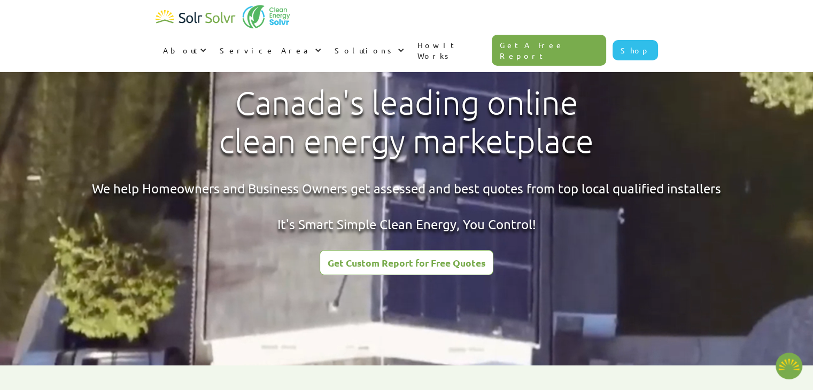
type textarea "x"
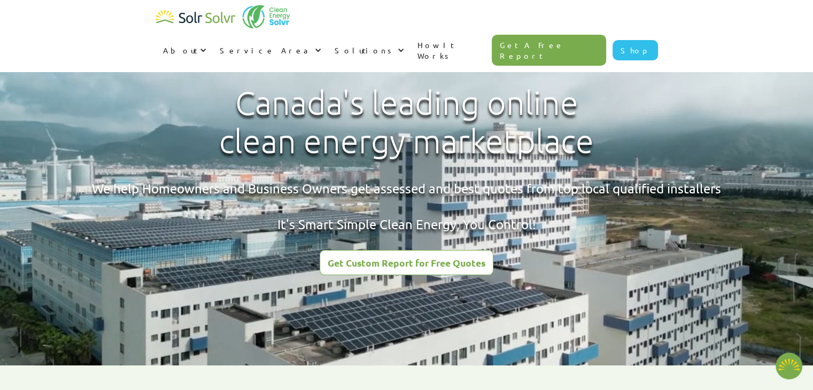
radio input "true"
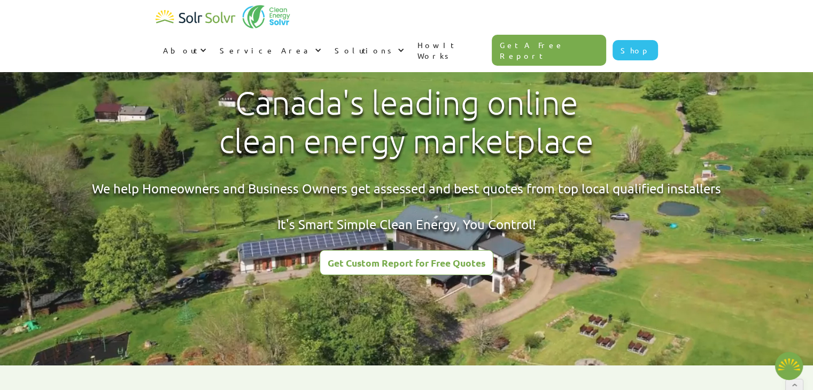
type textarea "x"
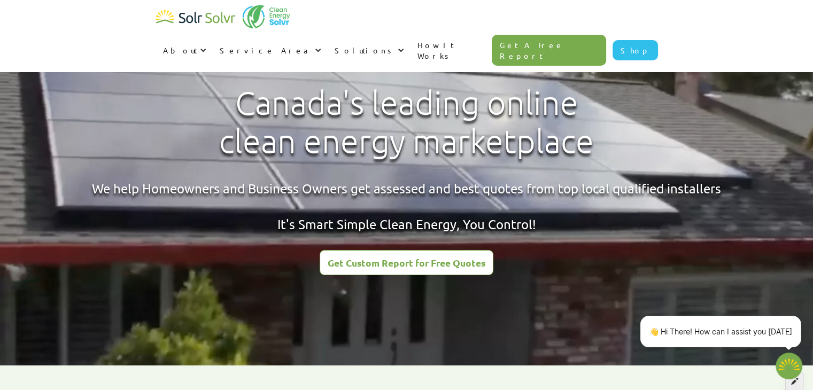
click at [791, 386] on div at bounding box center [794, 382] width 18 height 18
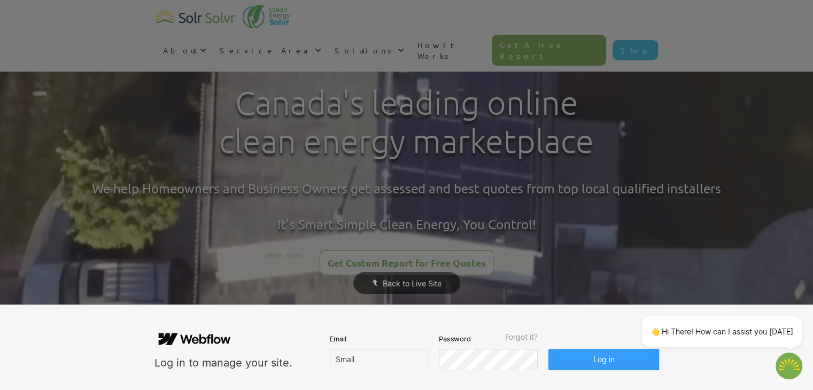
click at [629, 360] on button "Log in" at bounding box center [604, 359] width 110 height 21
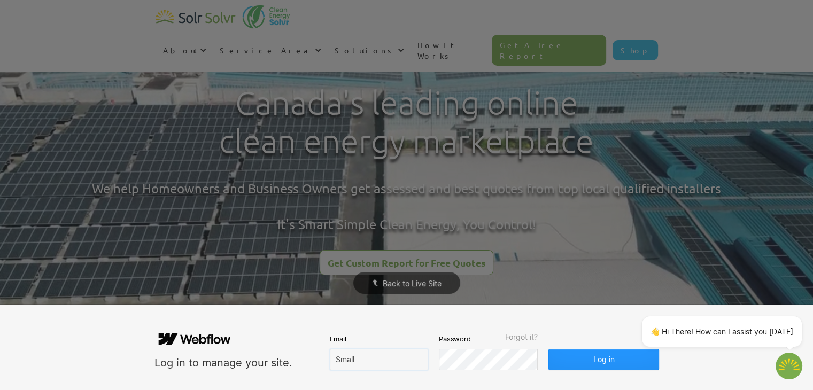
click at [383, 359] on input "Small" at bounding box center [379, 359] width 98 height 21
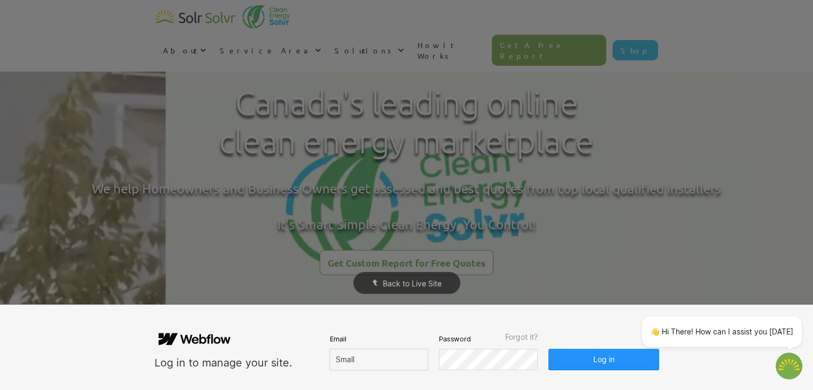
type input "[EMAIL_ADDRESS][DOMAIN_NAME]"
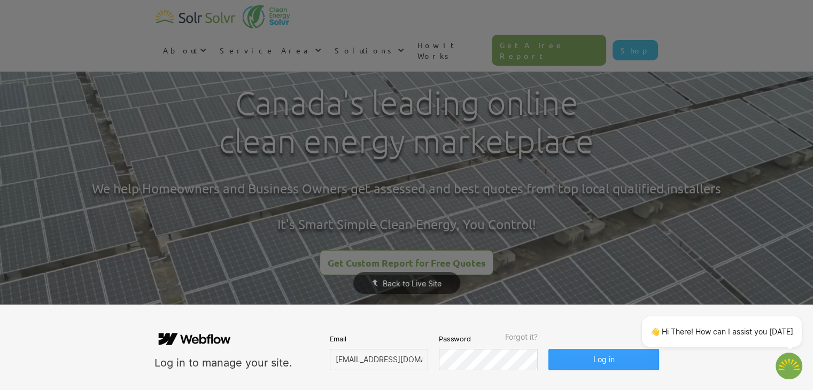
click at [571, 356] on button "Log in" at bounding box center [604, 359] width 110 height 21
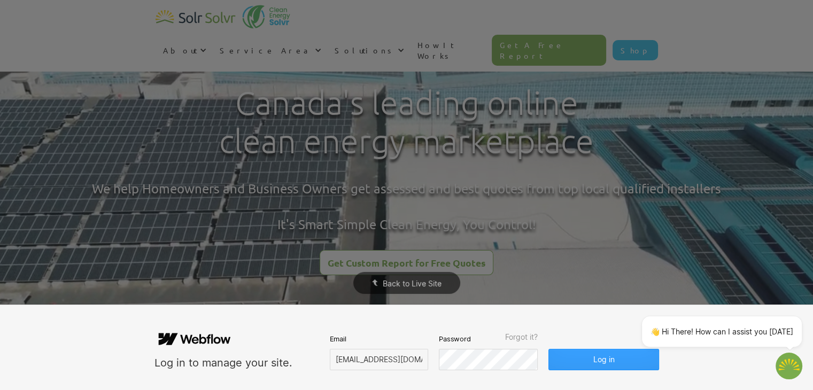
type textarea "x"
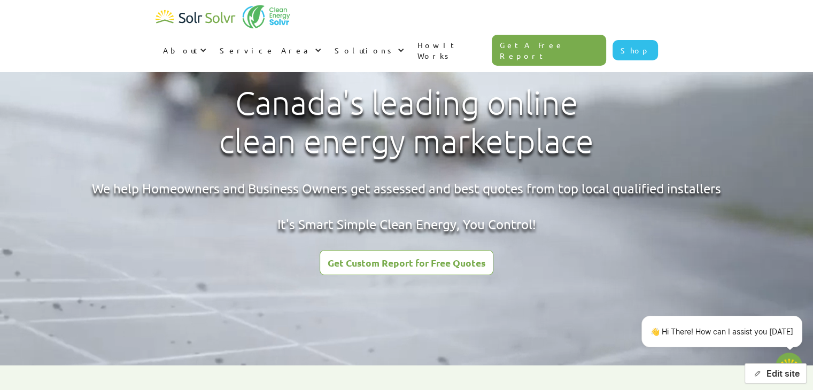
click at [778, 379] on button "Edit site" at bounding box center [776, 374] width 62 height 20
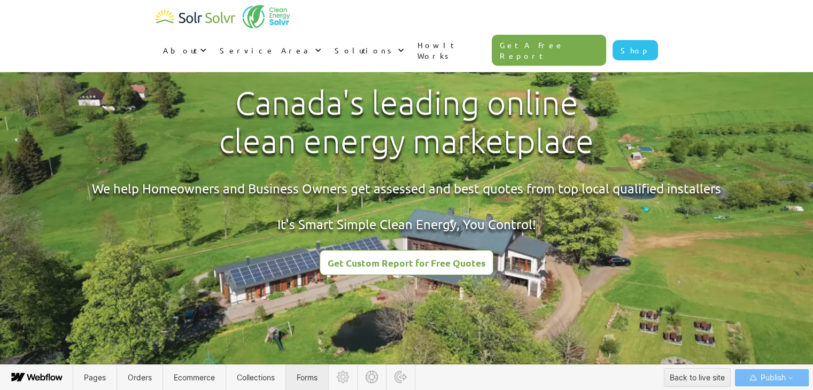
click at [307, 375] on span "Forms" at bounding box center [307, 377] width 21 height 9
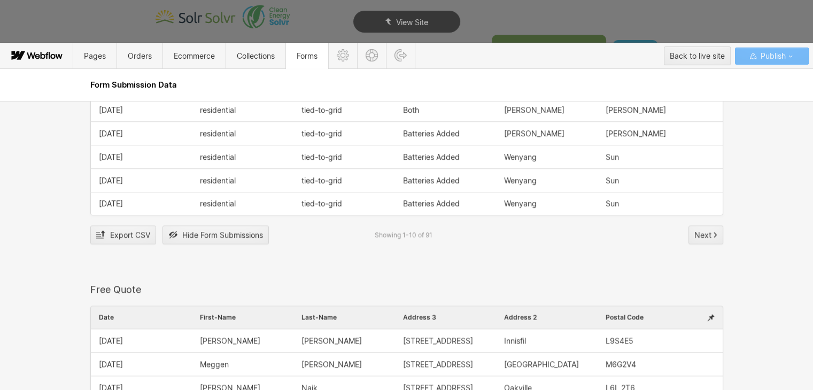
scroll to position [1337, 0]
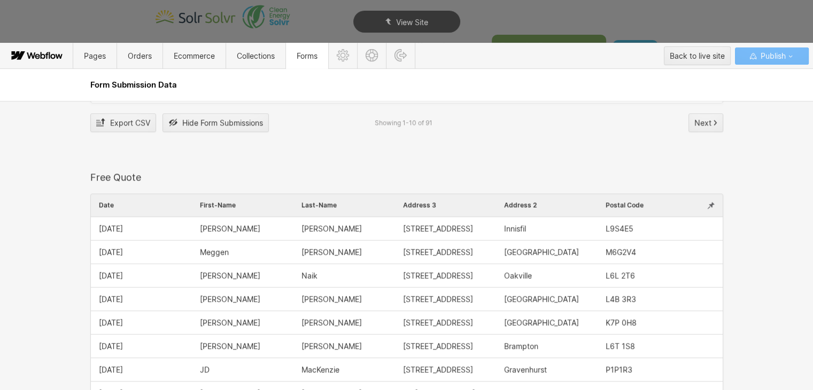
click at [707, 207] on icon at bounding box center [710, 205] width 7 height 9
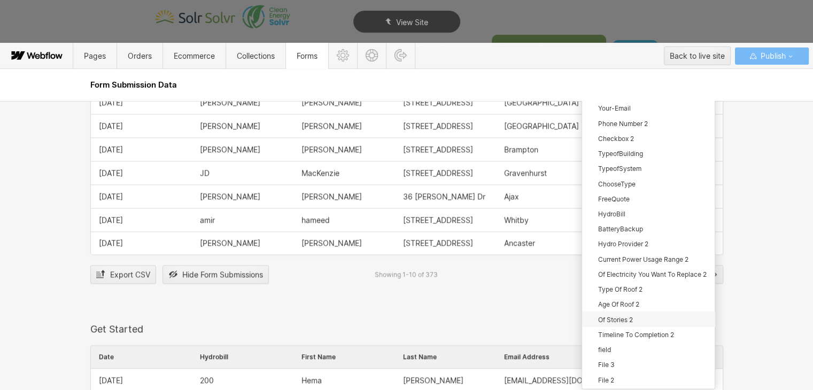
scroll to position [1604, 0]
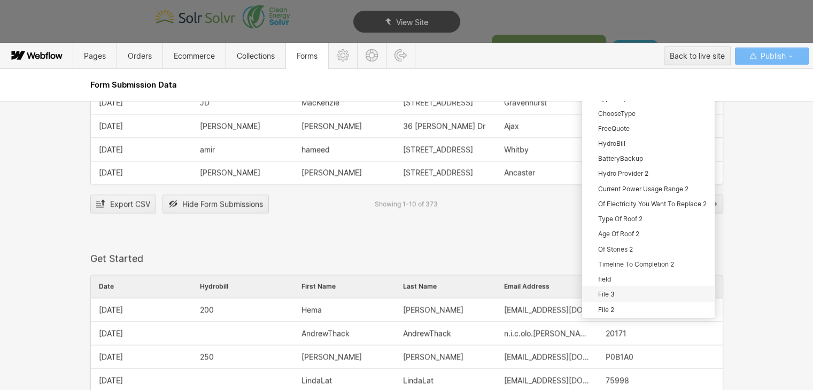
click at [605, 290] on span "File 3" at bounding box center [606, 294] width 17 height 8
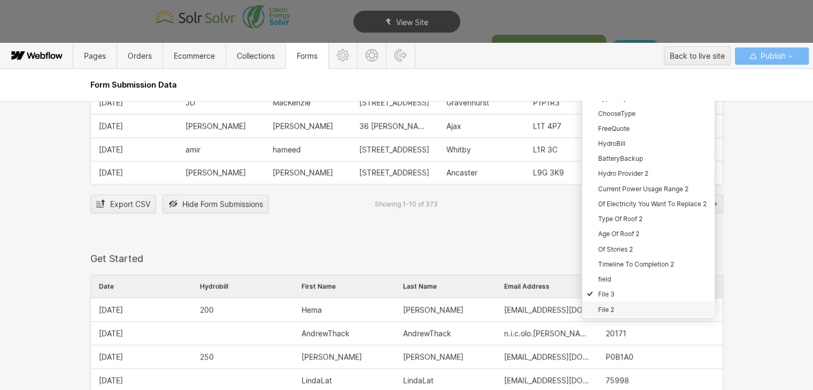
click at [603, 305] on span "File 2" at bounding box center [606, 309] width 16 height 8
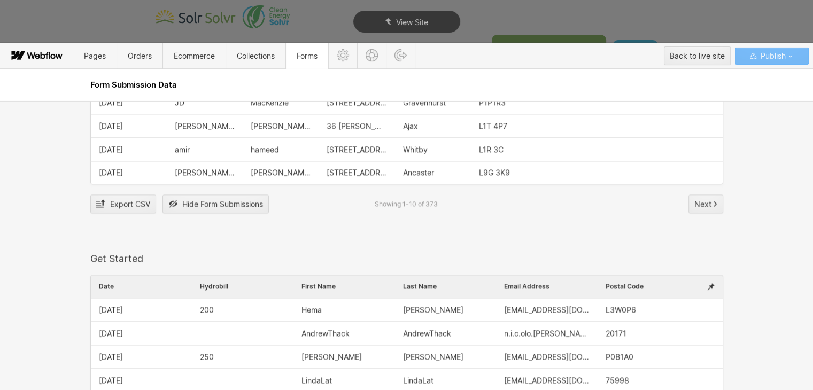
click at [778, 244] on div "Contact Us Form Date Name Email Address Contact Message 0 Contact-Message Name …" at bounding box center [406, 245] width 813 height 289
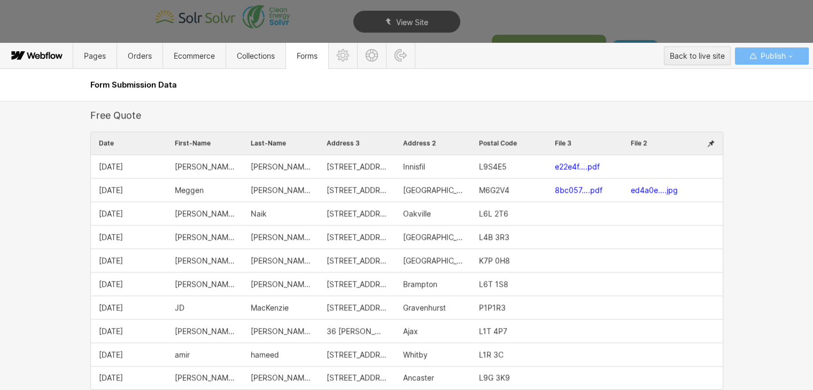
scroll to position [1390, 0]
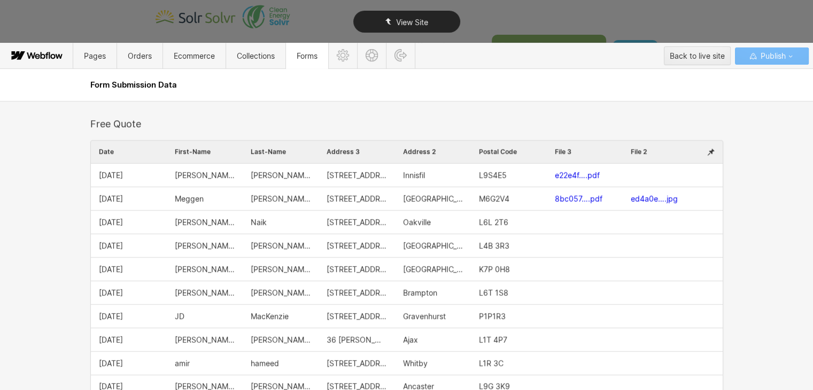
type textarea "x"
